Goal: Transaction & Acquisition: Purchase product/service

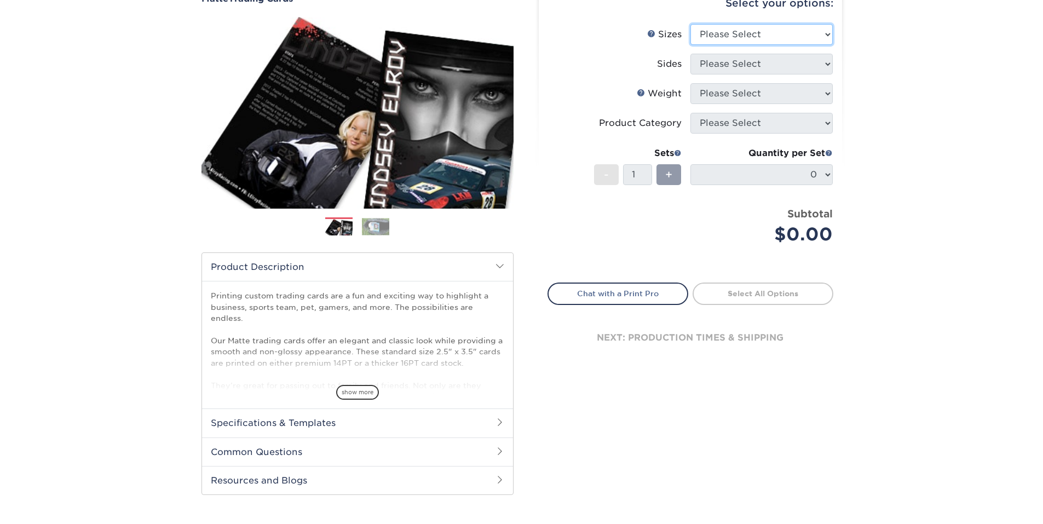
click at [824, 36] on select "Please Select 2.5" x 3.5"" at bounding box center [761, 34] width 142 height 21
select select "2.50x3.50"
click at [690, 24] on select "Please Select 2.5" x 3.5"" at bounding box center [761, 34] width 142 height 21
click at [801, 55] on select "Please Select Print Both Sides Print Front Only" at bounding box center [761, 64] width 142 height 21
select select "32d3c223-f82c-492b-b915-ba065a00862f"
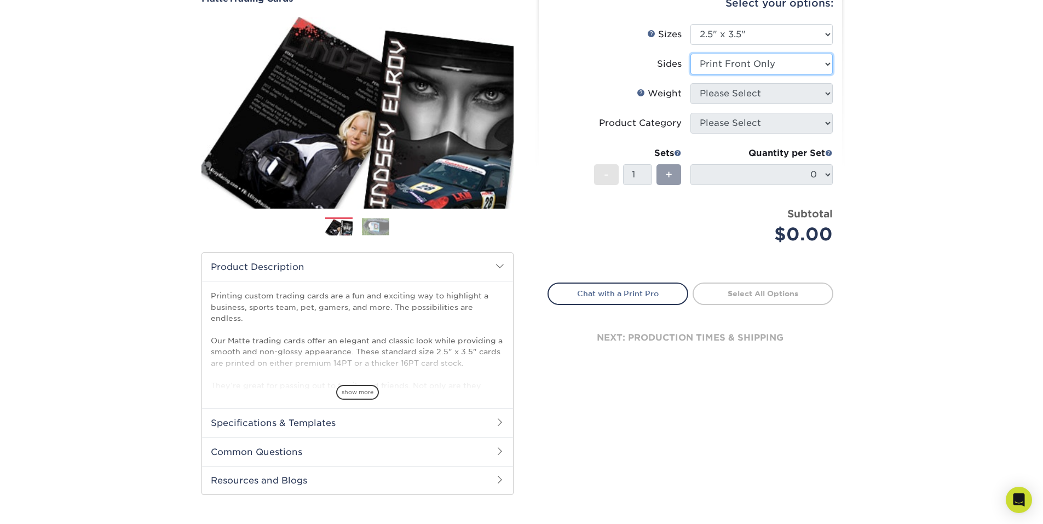
click at [690, 54] on select "Please Select Print Both Sides Print Front Only" at bounding box center [761, 64] width 142 height 21
click at [792, 99] on select "Please Select 16PT 14PT" at bounding box center [761, 93] width 142 height 21
click at [690, 83] on select "Please Select 16PT 14PT" at bounding box center [761, 93] width 142 height 21
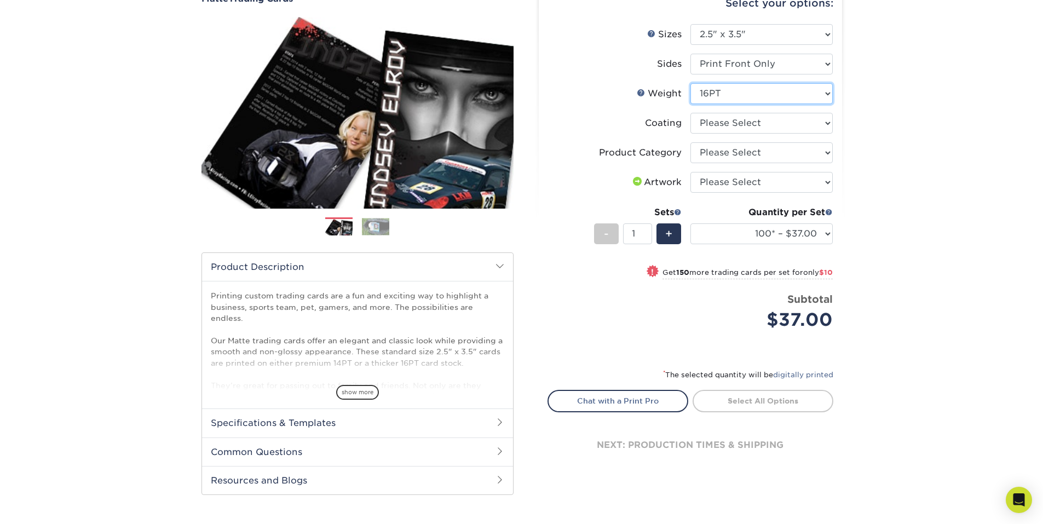
click at [798, 99] on select "Please Select 16PT 14PT" at bounding box center [761, 93] width 142 height 21
select select "14PT"
click at [690, 83] on select "Please Select 16PT 14PT" at bounding box center [761, 93] width 142 height 21
click at [810, 119] on select at bounding box center [761, 123] width 142 height 21
select select "121bb7b5-3b4d-429f-bd8d-bbf80e953313"
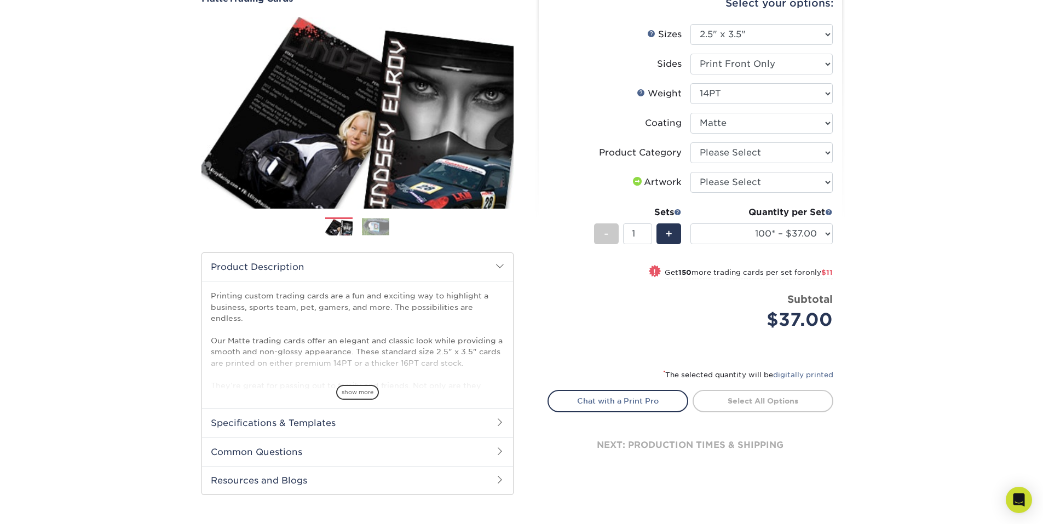
click at [690, 113] on select at bounding box center [761, 123] width 142 height 21
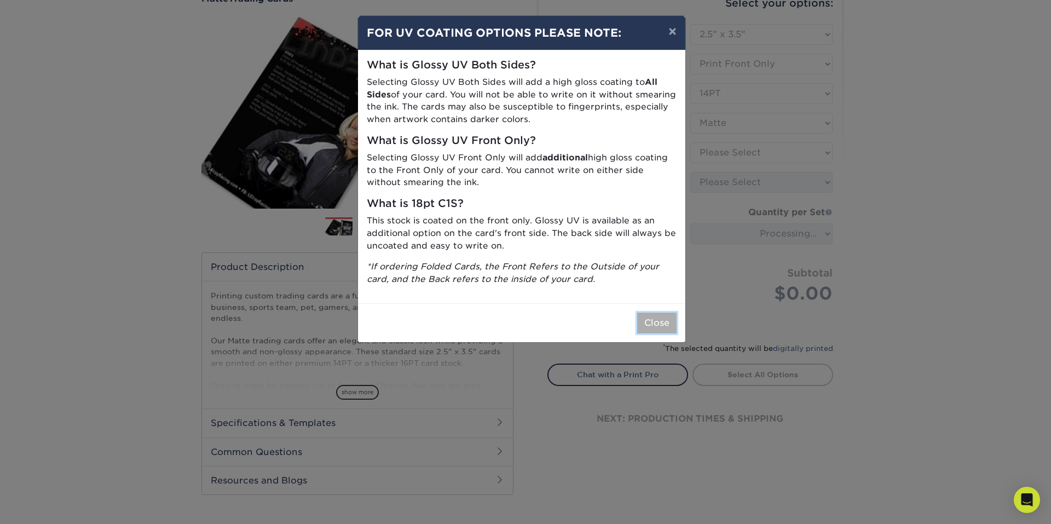
click at [668, 325] on button "Close" at bounding box center [656, 323] width 39 height 21
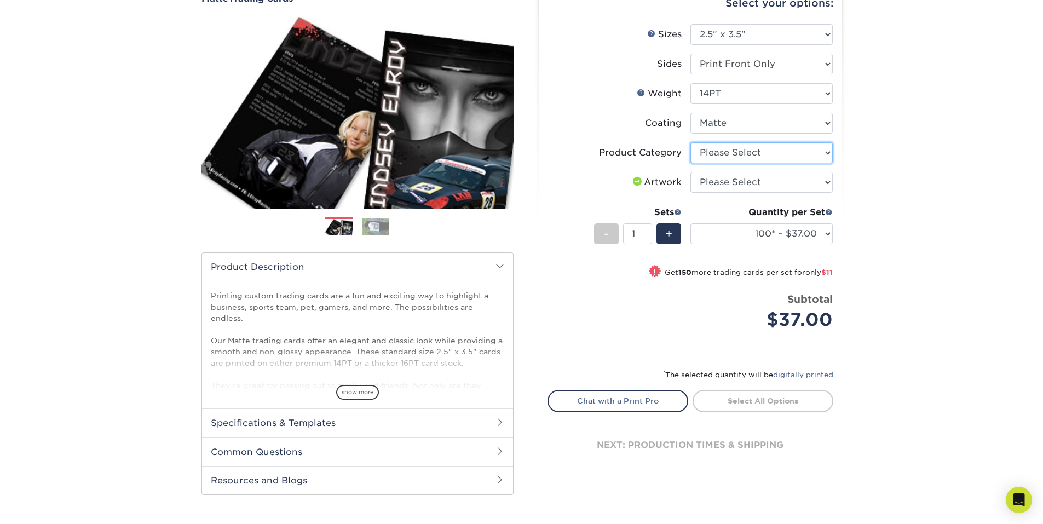
click at [825, 161] on select "Please Select Trading Cards" at bounding box center [761, 152] width 142 height 21
select select "c2f9bce9-36c2-409d-b101-c29d9d031e18"
click at [690, 142] on select "Please Select Trading Cards" at bounding box center [761, 152] width 142 height 21
click at [823, 182] on select "Please Select I will upload files I need a design - $100" at bounding box center [761, 182] width 142 height 21
select select "upload"
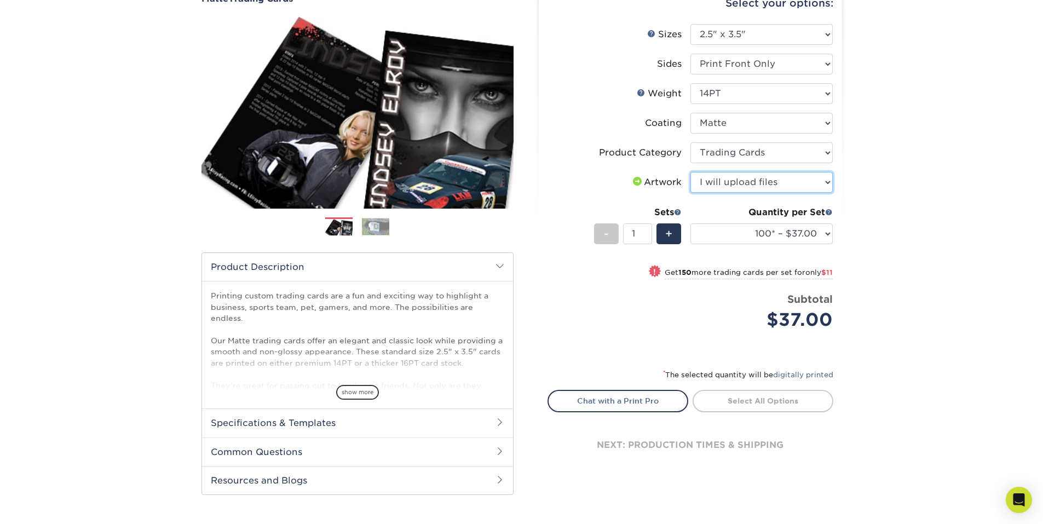
click at [690, 172] on select "Please Select I will upload files I need a design - $100" at bounding box center [761, 182] width 142 height 21
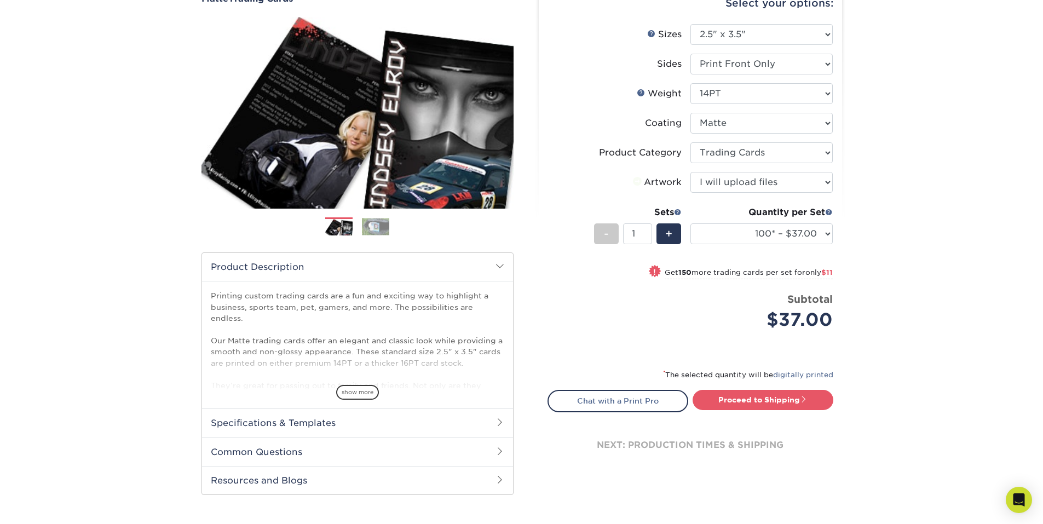
click at [890, 180] on div "Products Trading Cards Matte Trading Cards" at bounding box center [521, 246] width 1043 height 585
click at [818, 37] on select "Please Select 2.5" x 3.5"" at bounding box center [761, 34] width 142 height 21
drag, startPoint x: 784, startPoint y: 35, endPoint x: 798, endPoint y: 31, distance: 13.7
click at [784, 35] on select "Please Select 2.5" x 3.5"" at bounding box center [761, 34] width 142 height 21
